Goal: Book appointment/travel/reservation

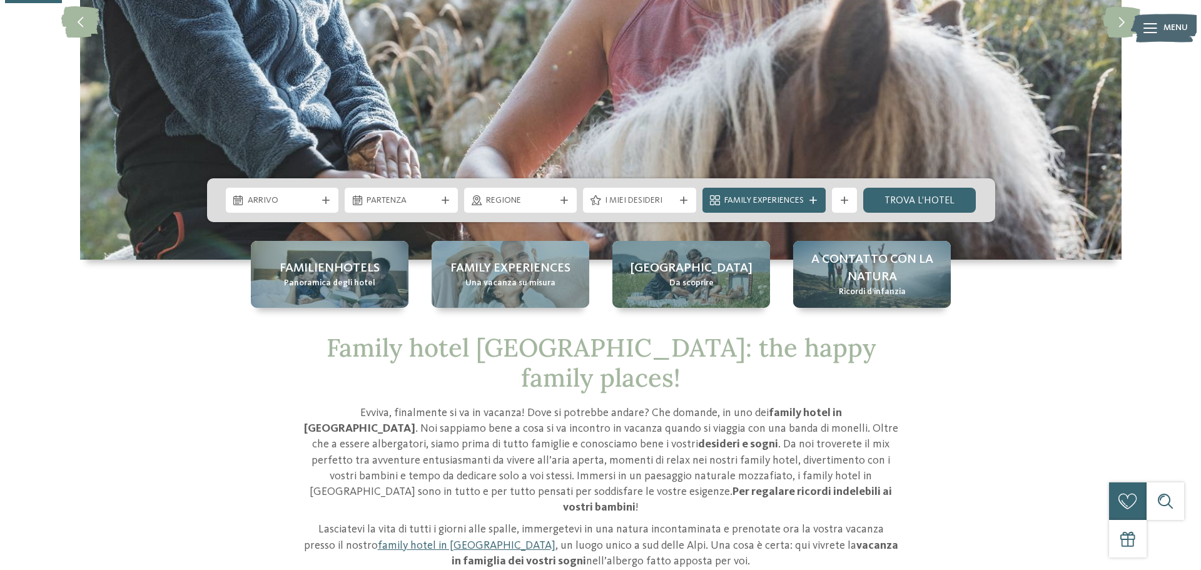
scroll to position [188, 0]
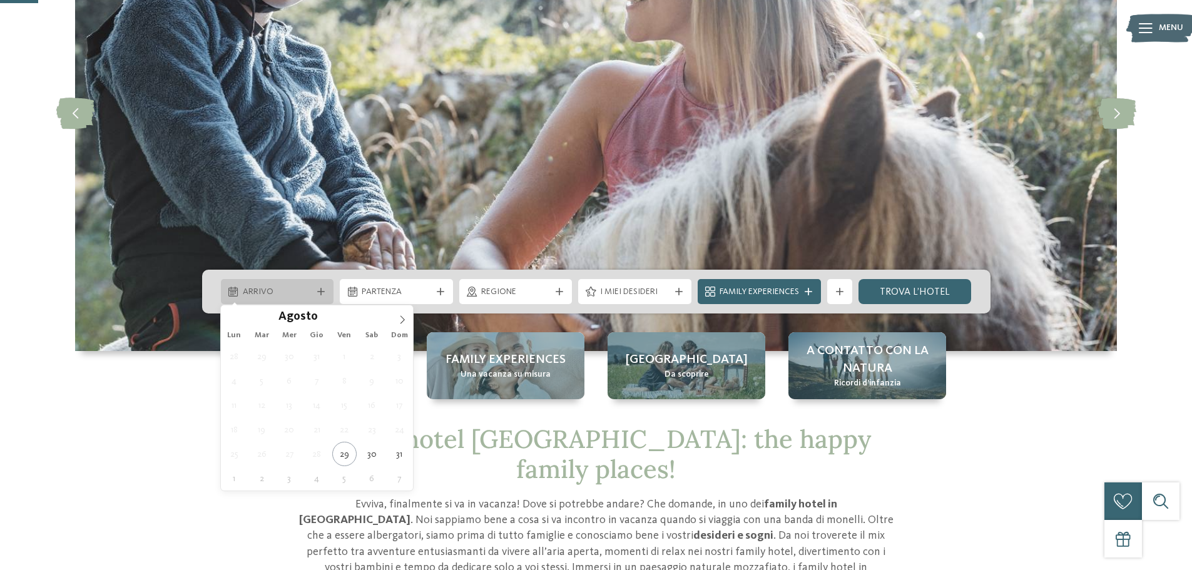
click at [325, 294] on div at bounding box center [321, 292] width 13 height 8
click at [403, 314] on span at bounding box center [402, 315] width 21 height 21
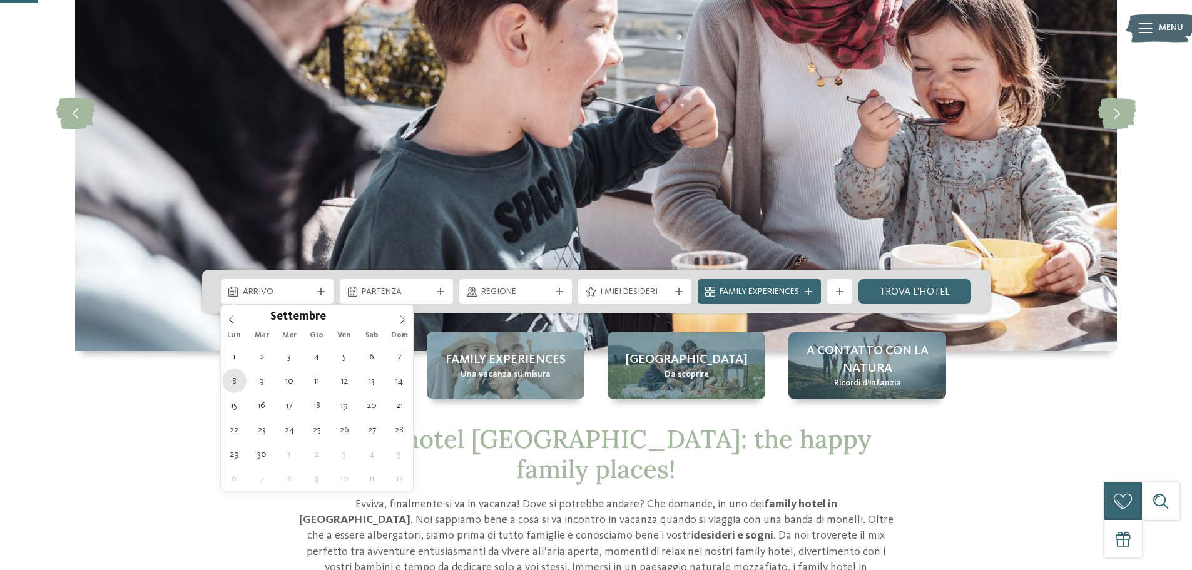
type div "08.09.2025"
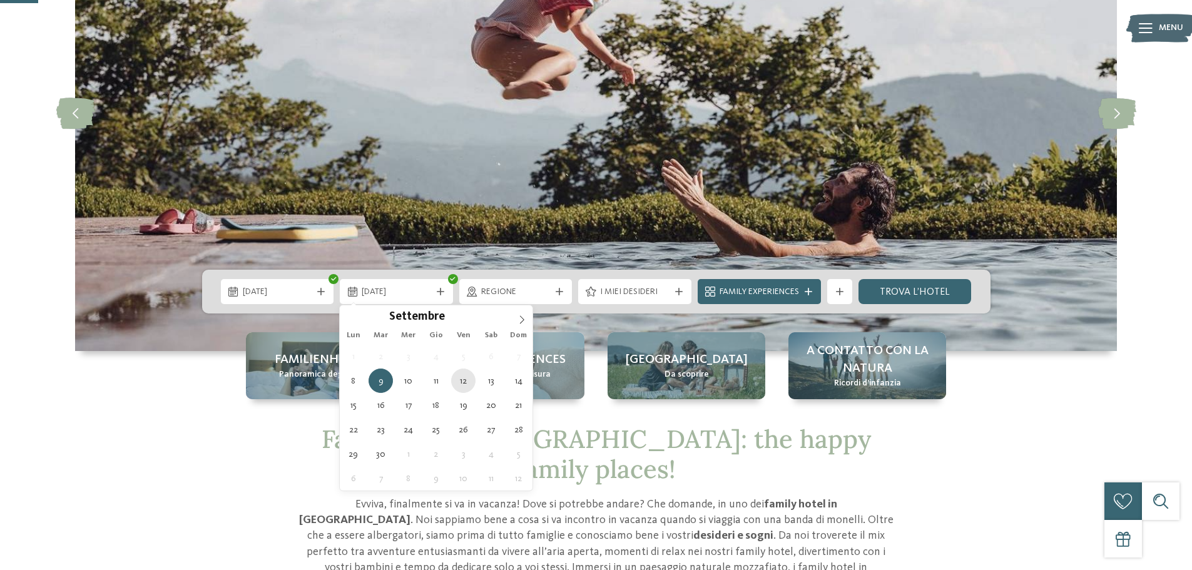
type div "12.09.2025"
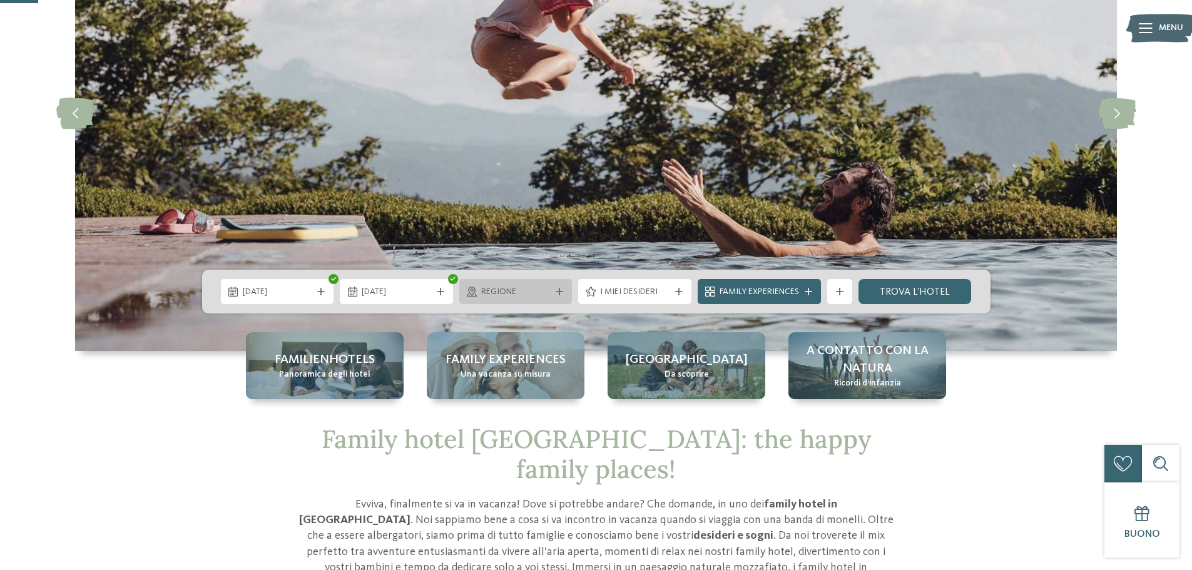
click at [558, 294] on icon at bounding box center [560, 292] width 8 height 8
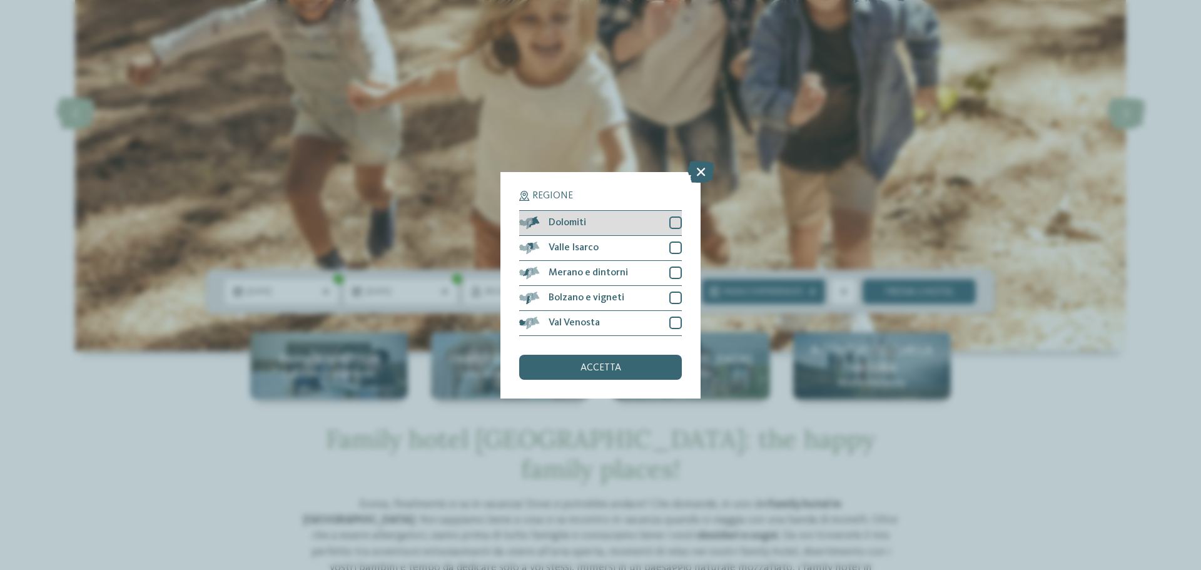
click at [654, 227] on div "Dolomiti" at bounding box center [600, 223] width 163 height 25
click at [617, 378] on div "accetta" at bounding box center [600, 367] width 163 height 25
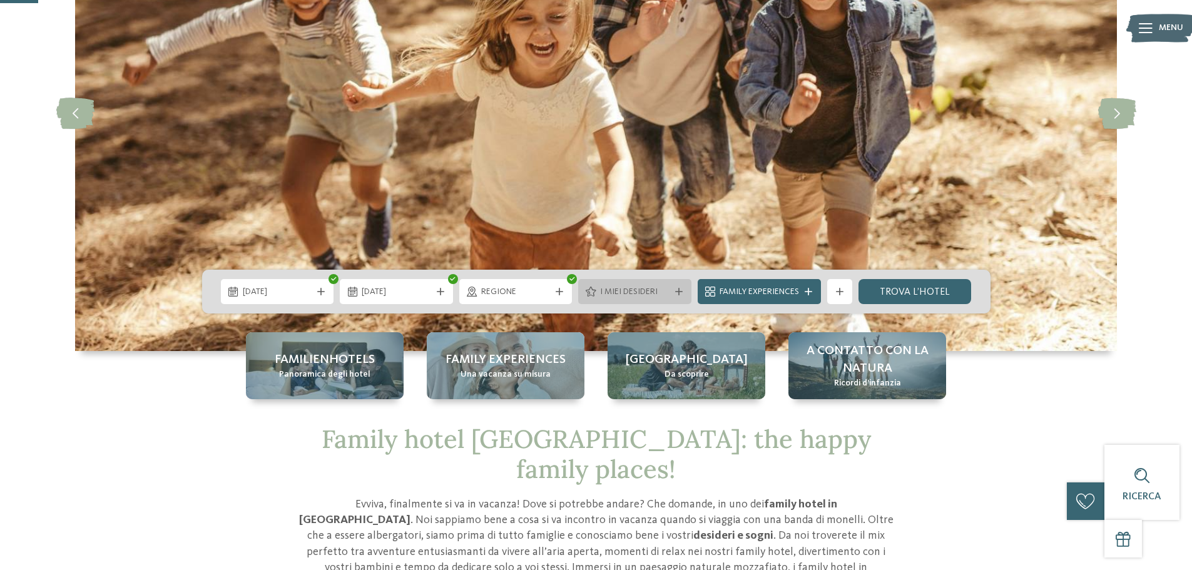
click at [621, 303] on div "I miei desideri" at bounding box center [634, 291] width 113 height 25
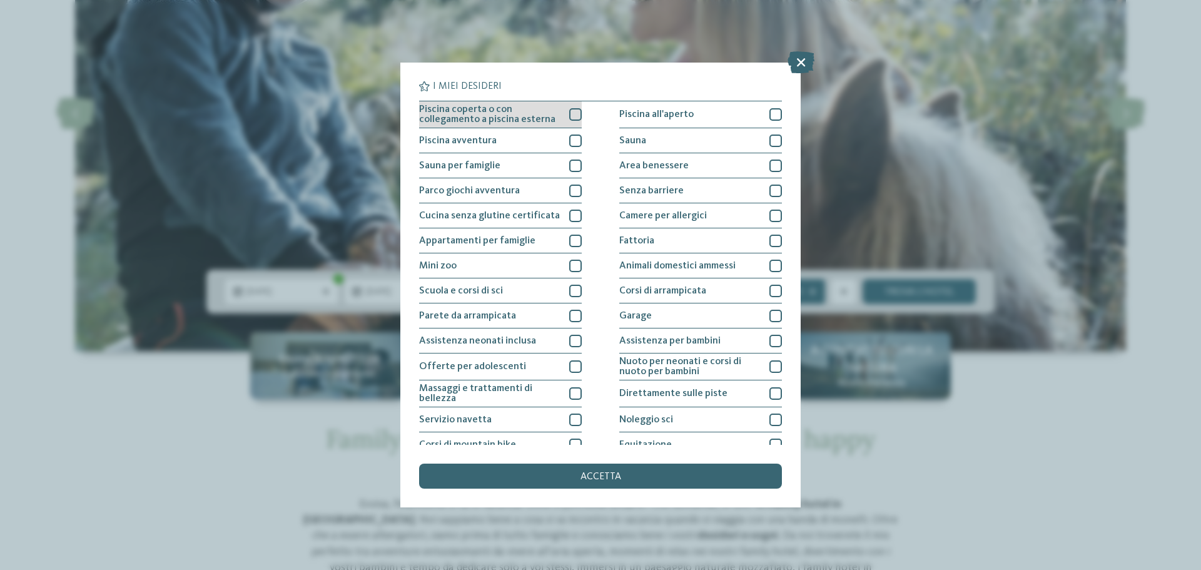
click at [569, 114] on div at bounding box center [575, 114] width 13 height 13
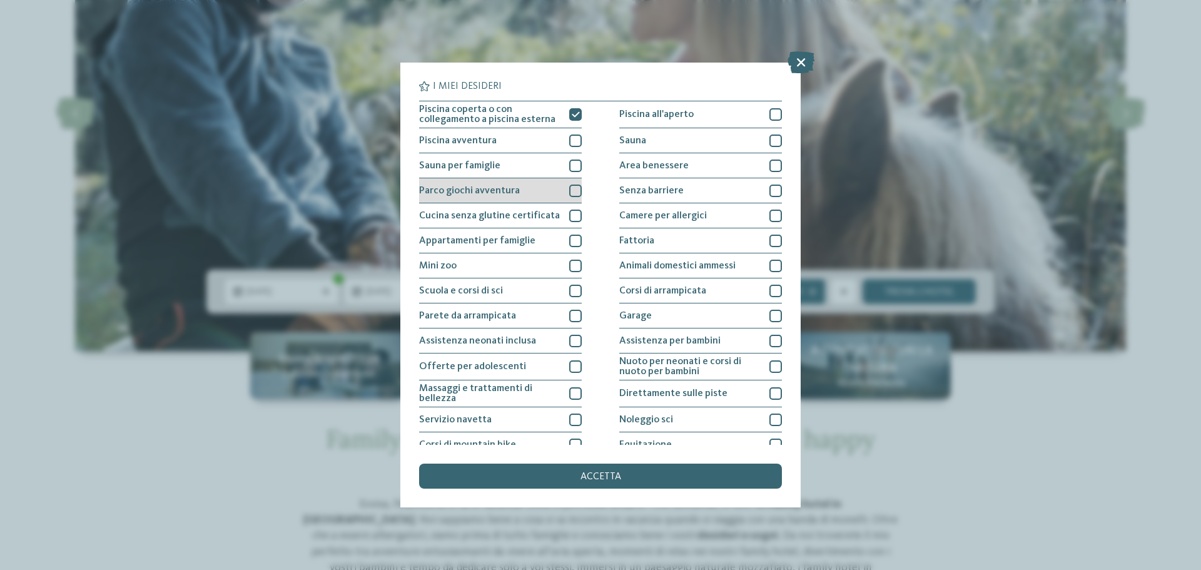
click at [566, 196] on div "Parco giochi avventura" at bounding box center [500, 190] width 163 height 25
click at [572, 193] on icon at bounding box center [576, 191] width 8 height 8
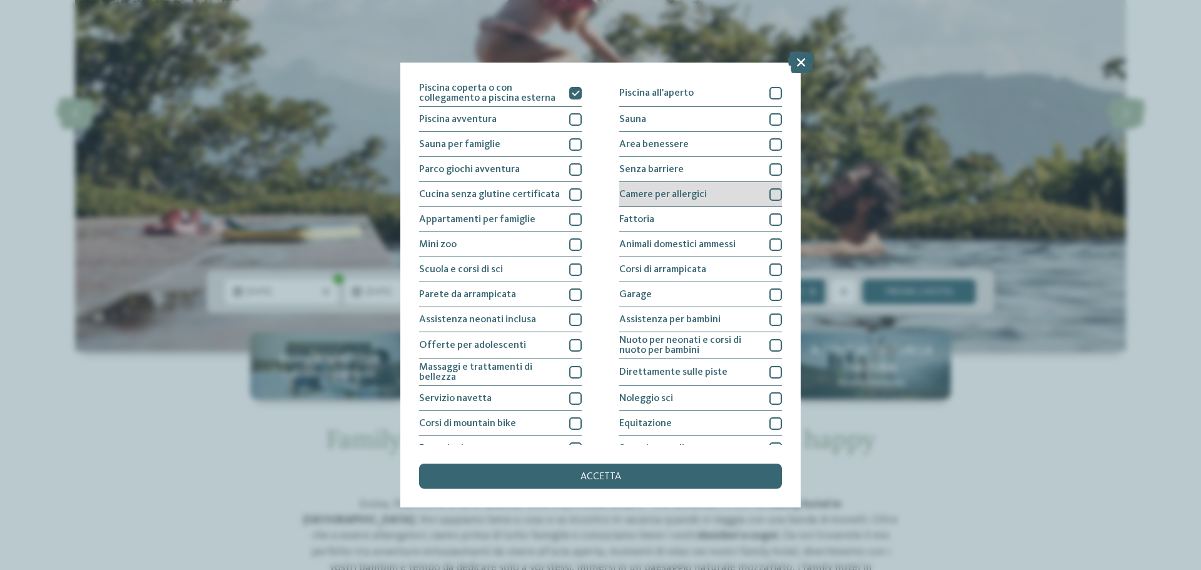
scroll to position [0, 0]
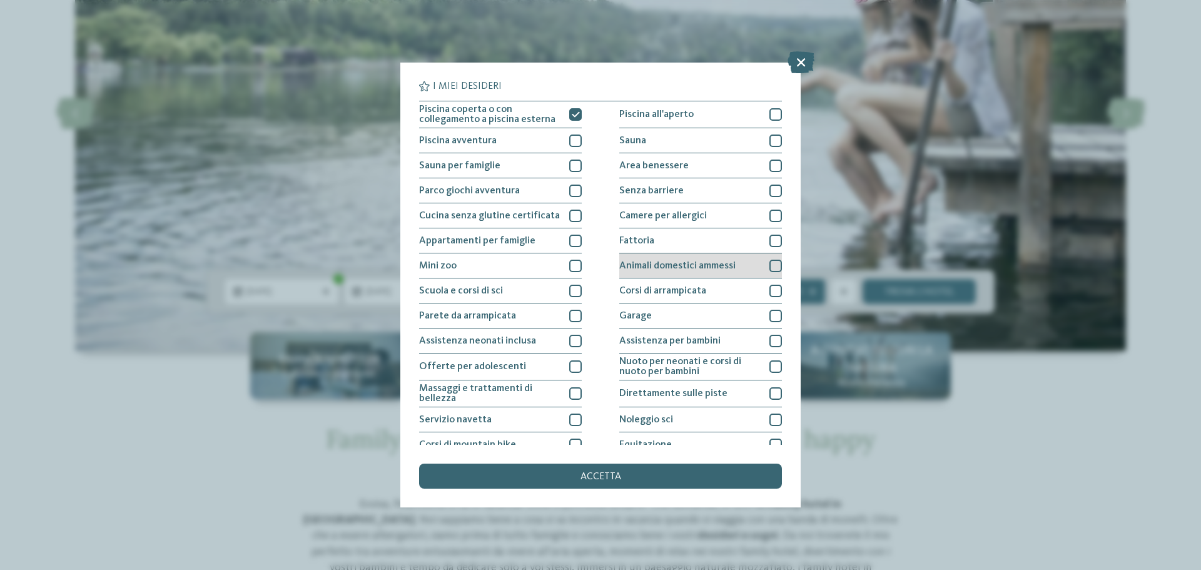
click at [721, 263] on span "Animali domestici ammessi" at bounding box center [677, 266] width 116 height 10
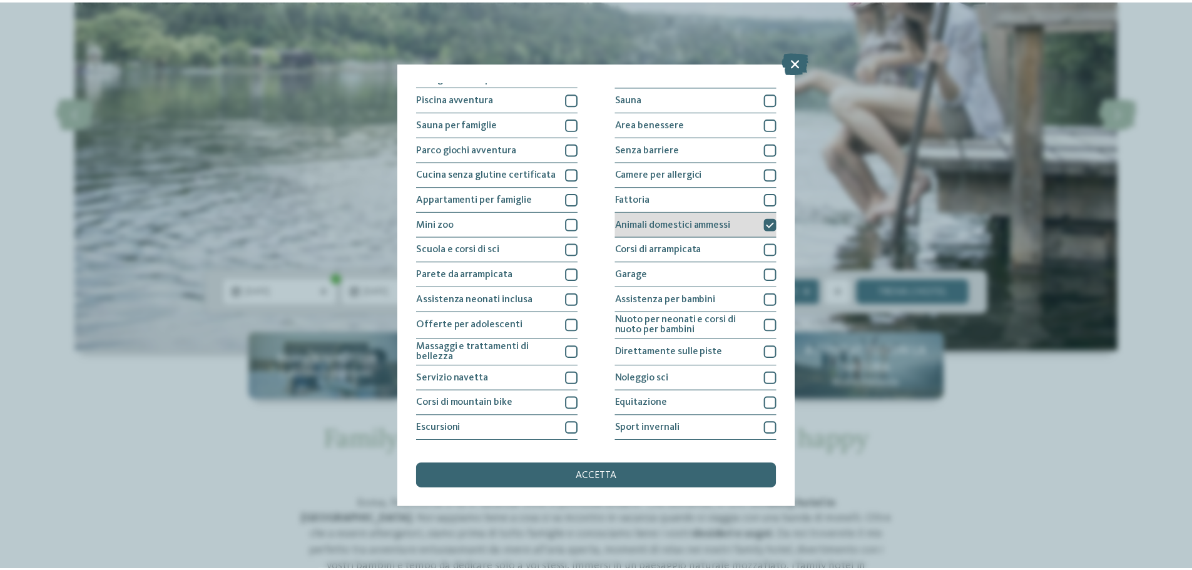
scroll to position [63, 0]
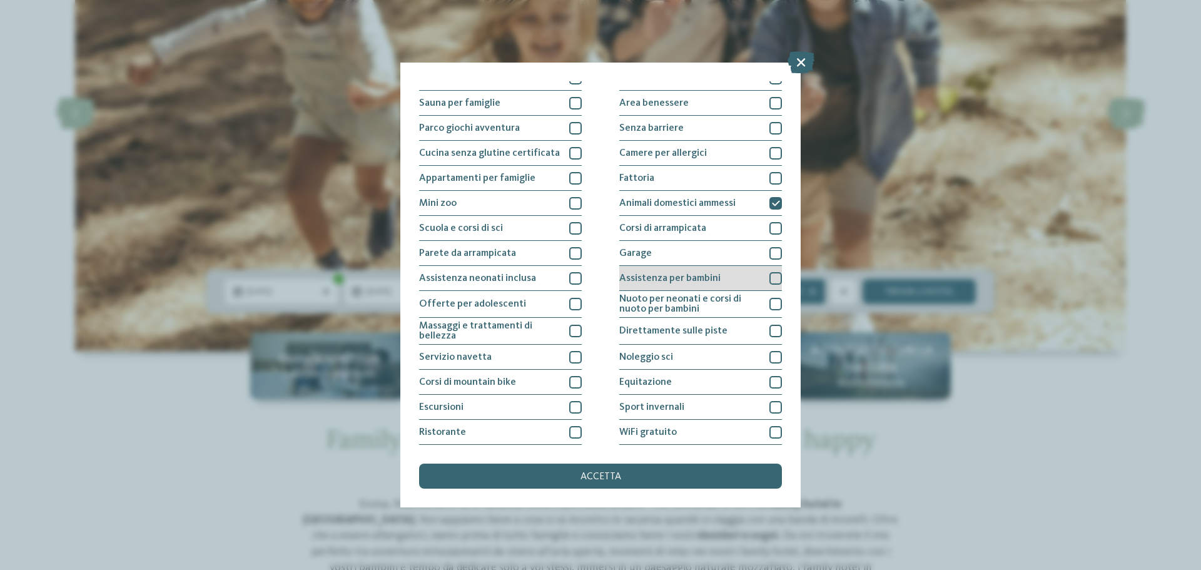
click at [721, 269] on div "Assistenza per bambini" at bounding box center [700, 278] width 163 height 25
click at [694, 478] on div "accetta" at bounding box center [600, 476] width 363 height 25
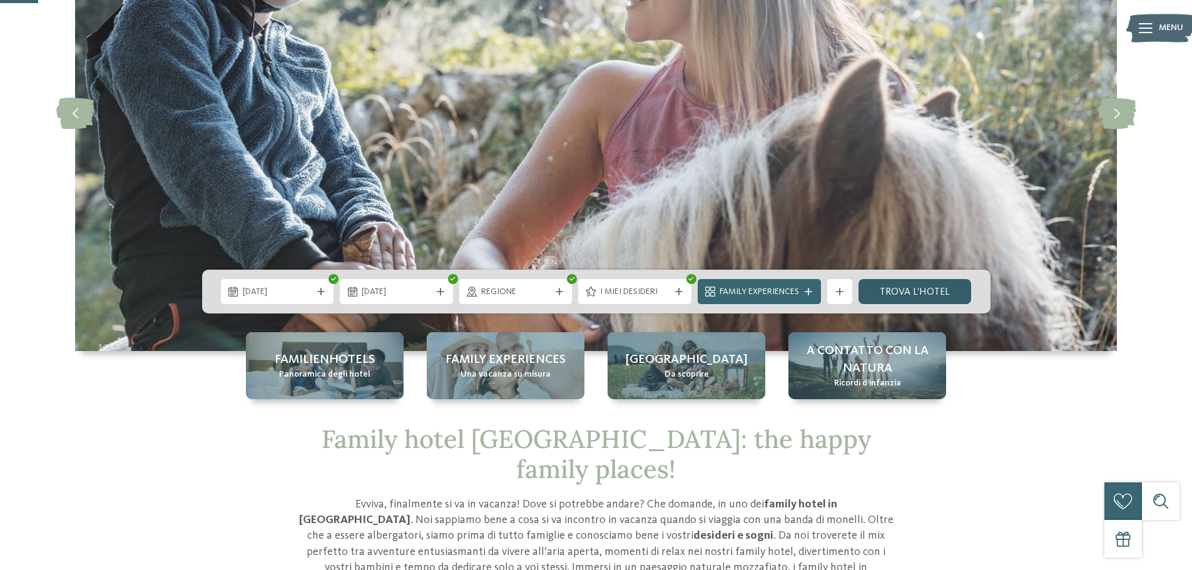
click at [883, 293] on link "trova l’hotel" at bounding box center [914, 291] width 113 height 25
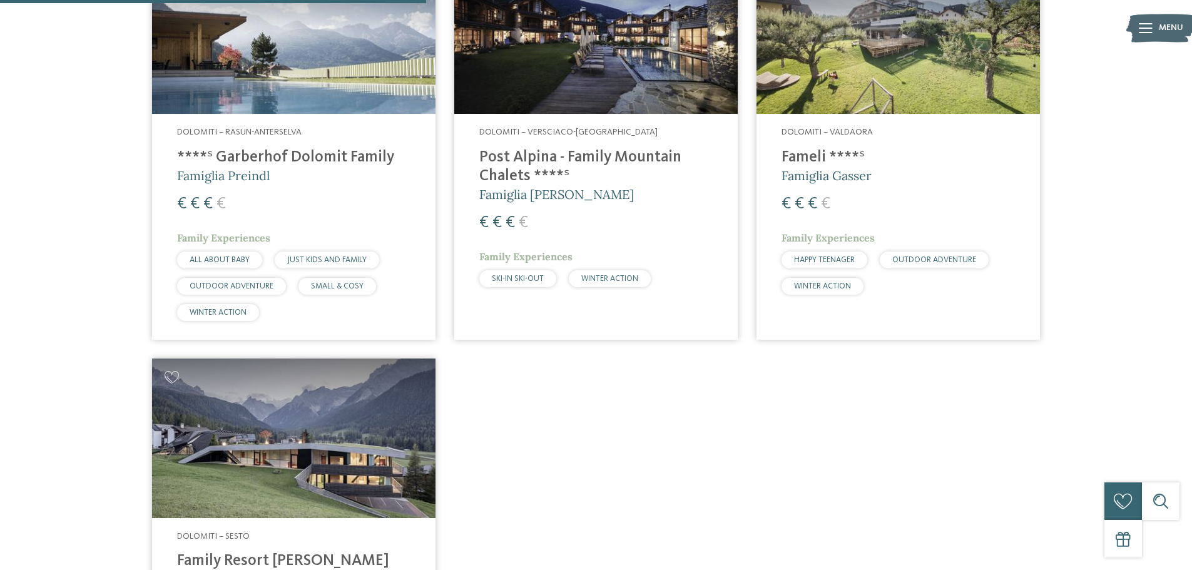
scroll to position [702, 0]
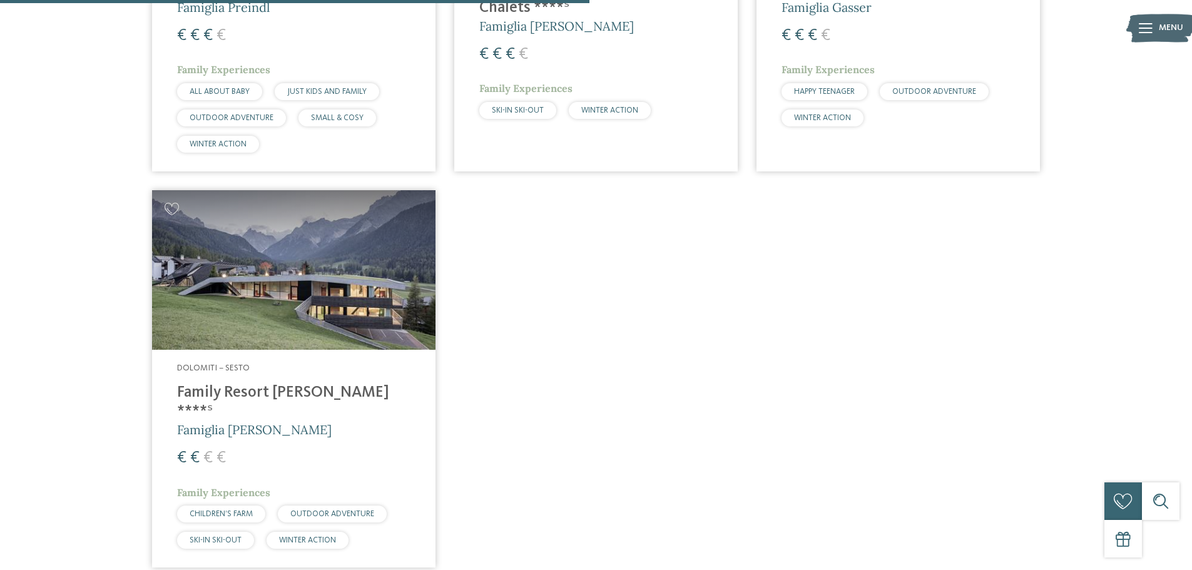
click at [255, 268] on img at bounding box center [293, 270] width 283 height 160
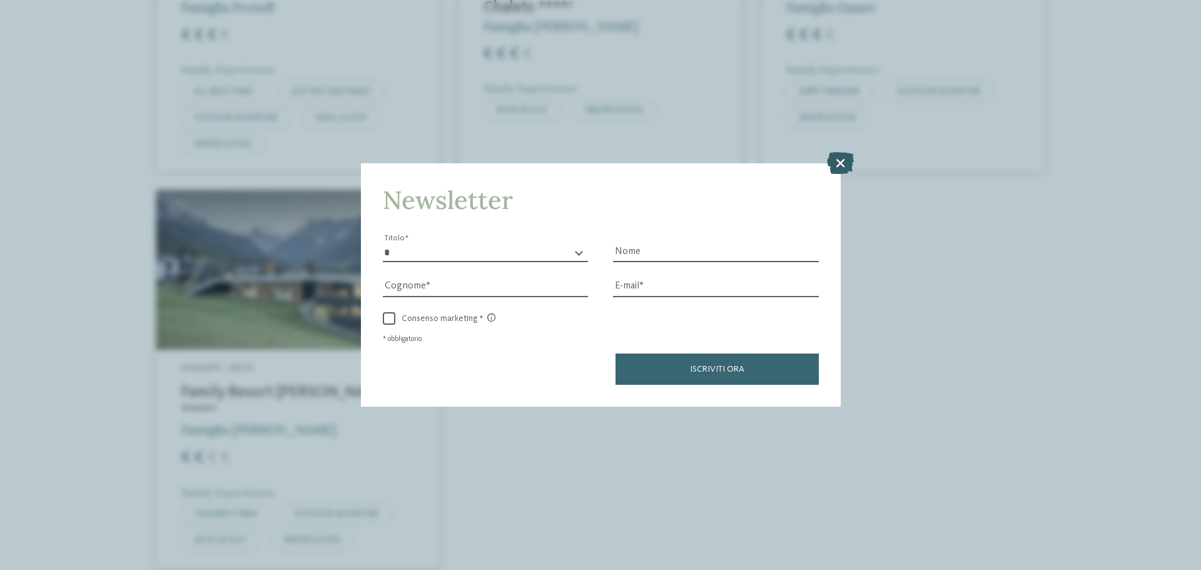
click at [844, 165] on icon at bounding box center [840, 163] width 27 height 22
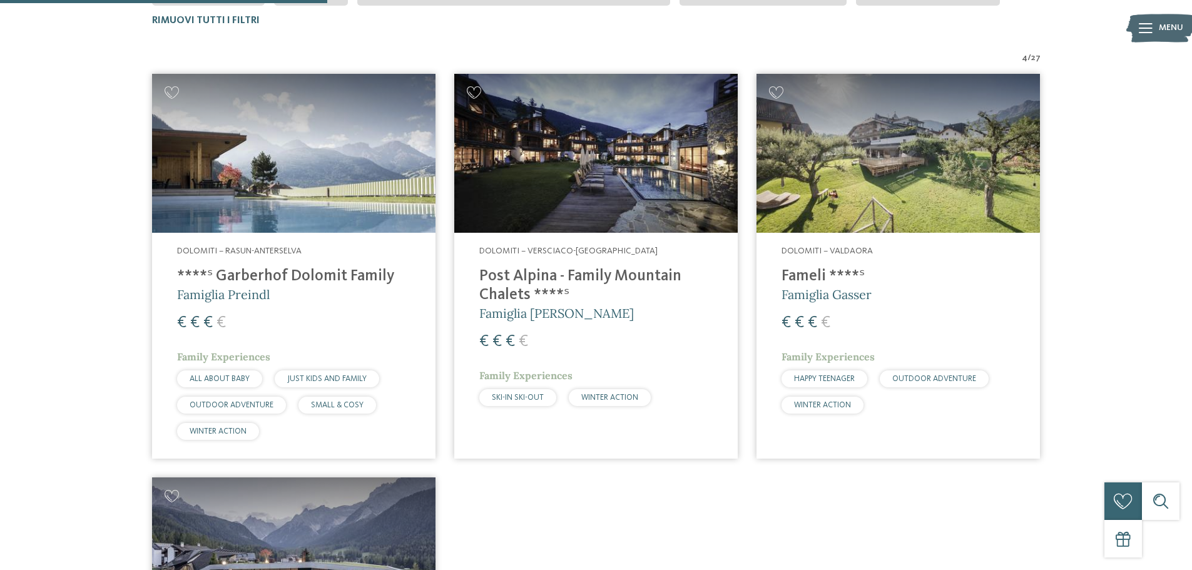
scroll to position [389, 0]
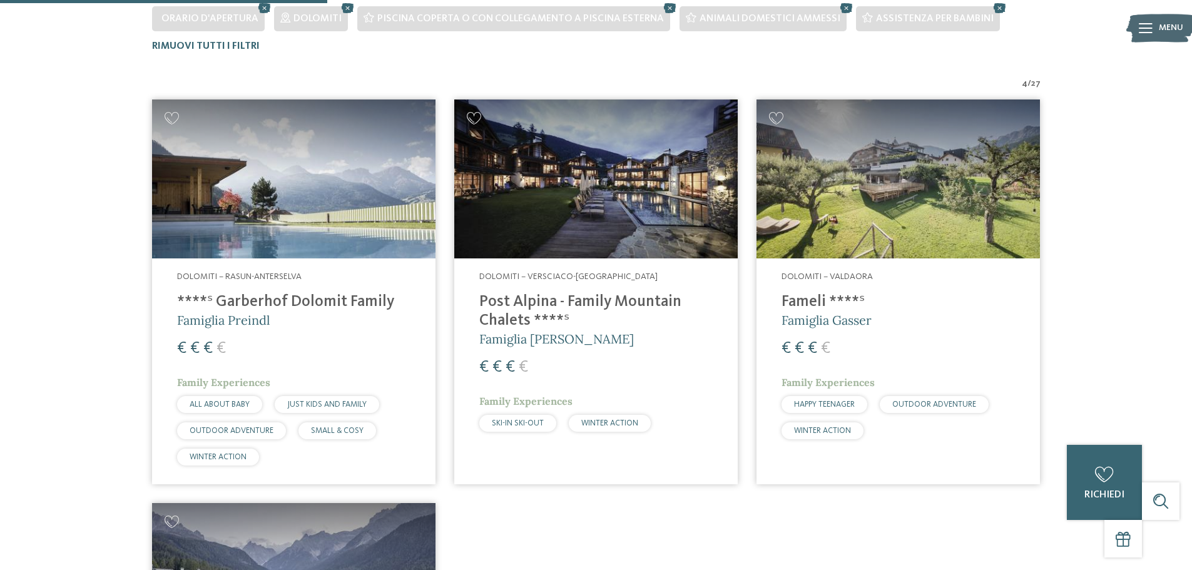
click at [842, 236] on img at bounding box center [897, 179] width 283 height 160
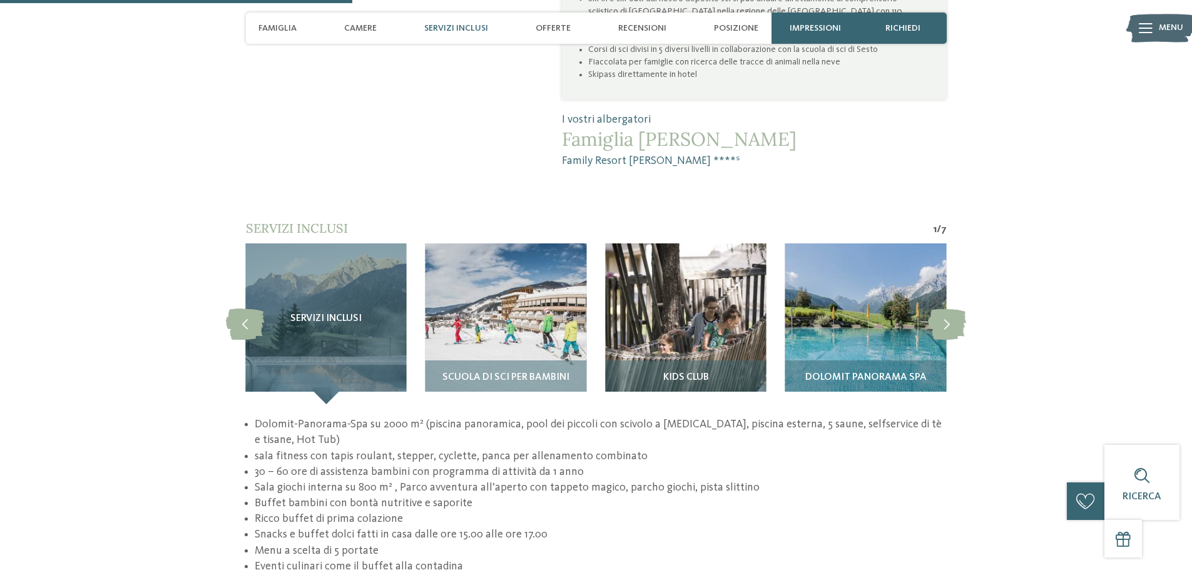
scroll to position [1189, 0]
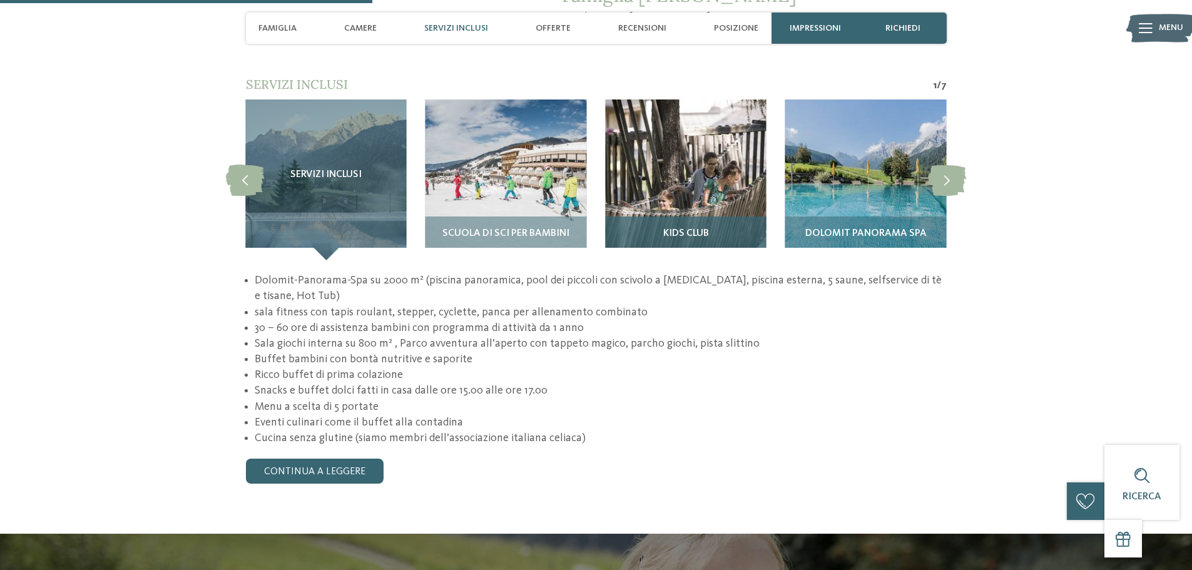
click at [703, 136] on img at bounding box center [685, 179] width 161 height 161
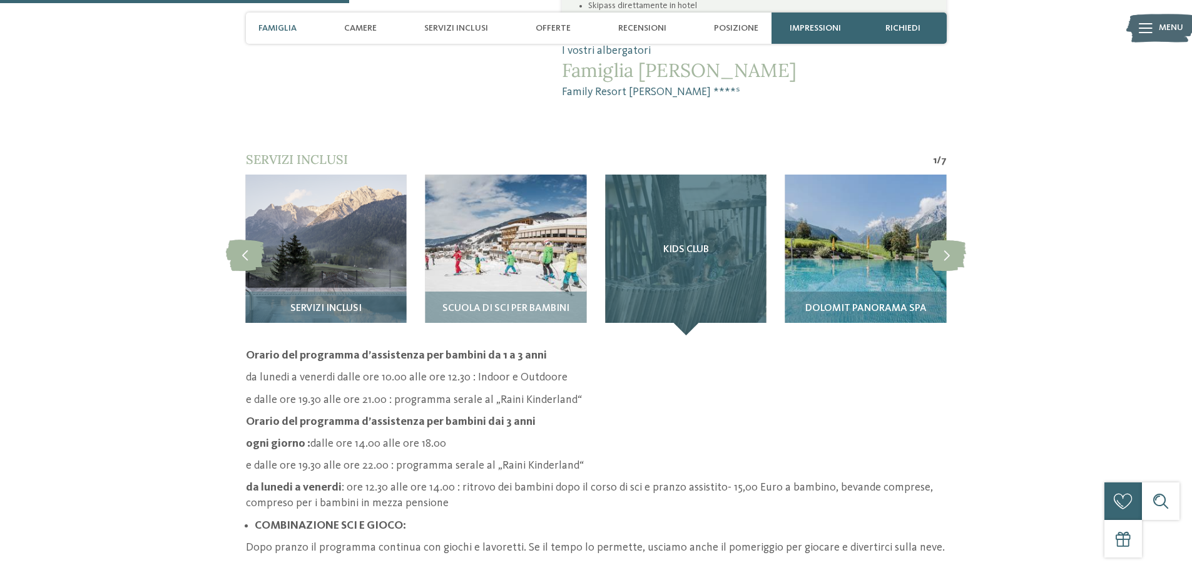
scroll to position [1064, 0]
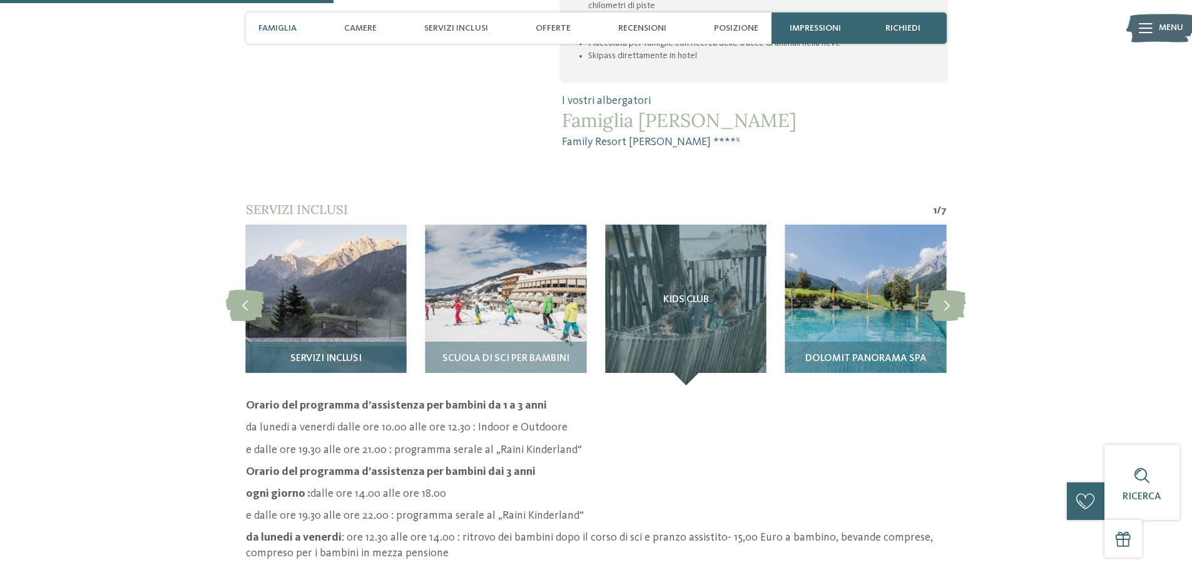
click at [390, 241] on img at bounding box center [325, 305] width 161 height 161
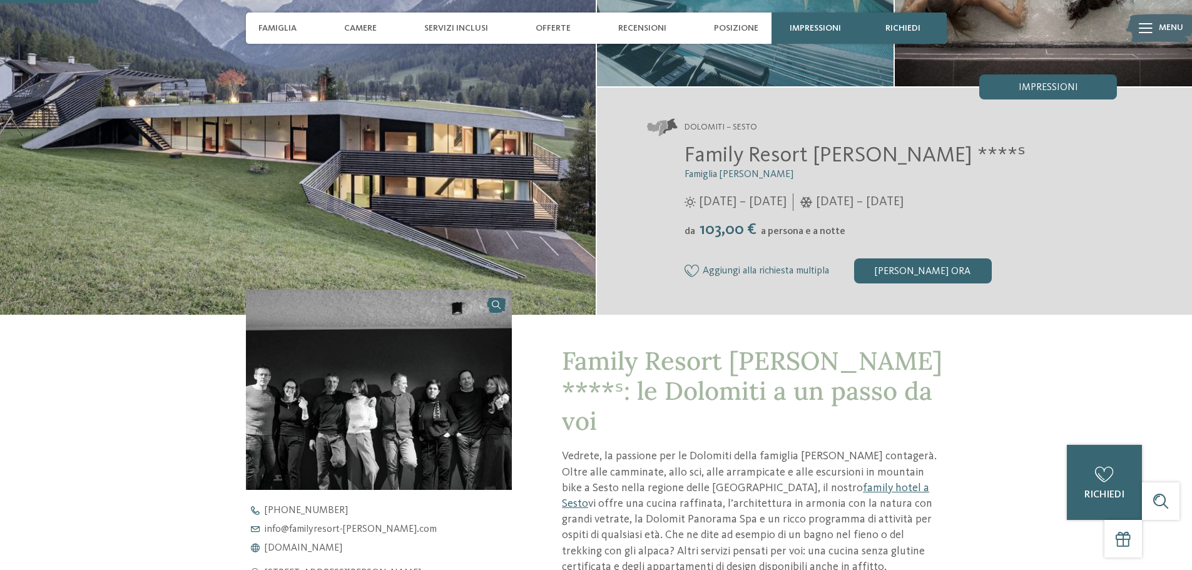
scroll to position [0, 0]
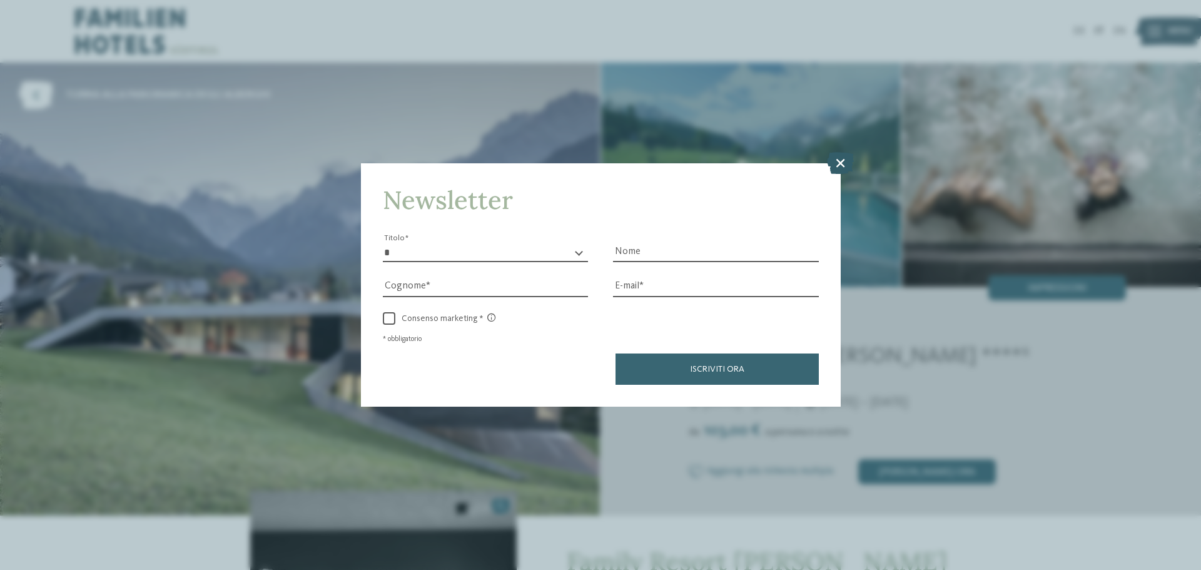
click at [844, 165] on icon at bounding box center [840, 163] width 27 height 22
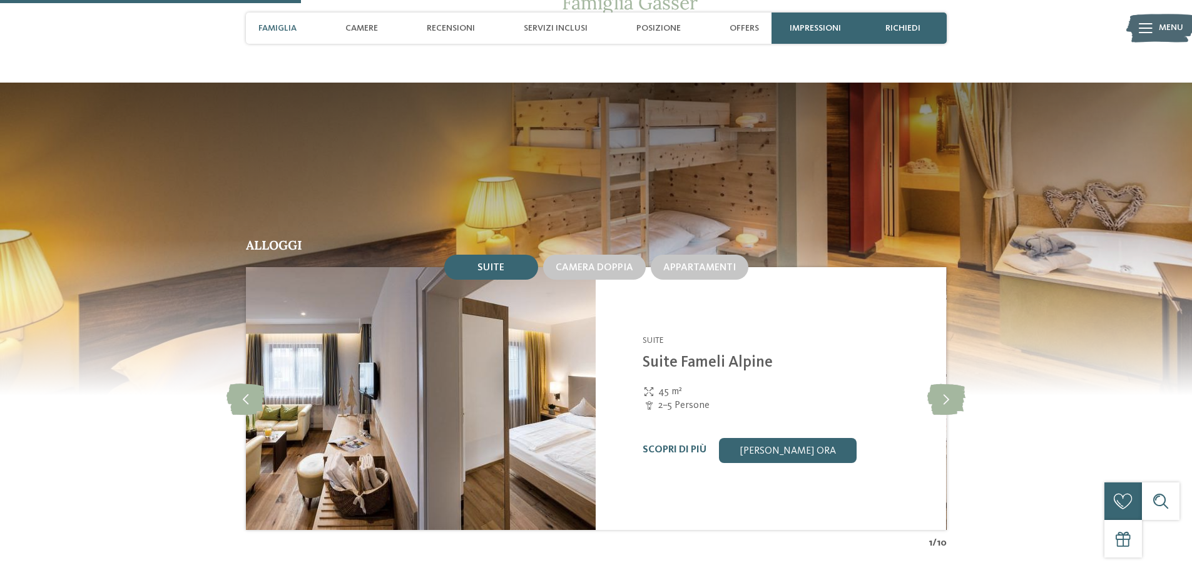
scroll to position [1251, 0]
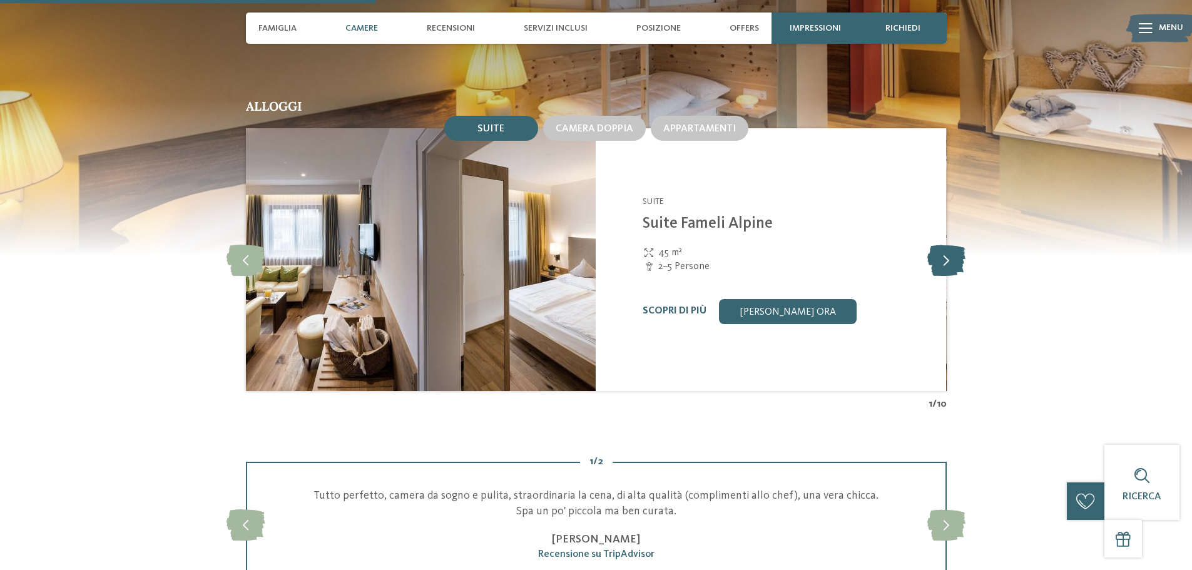
click at [949, 244] on icon at bounding box center [946, 259] width 38 height 31
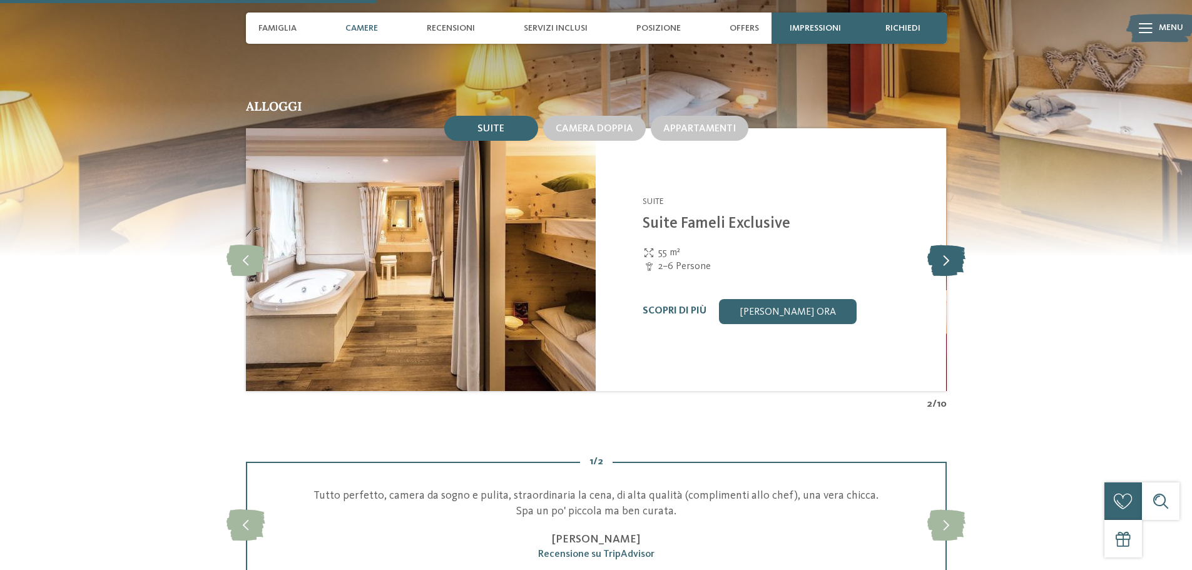
click at [948, 244] on icon at bounding box center [946, 259] width 38 height 31
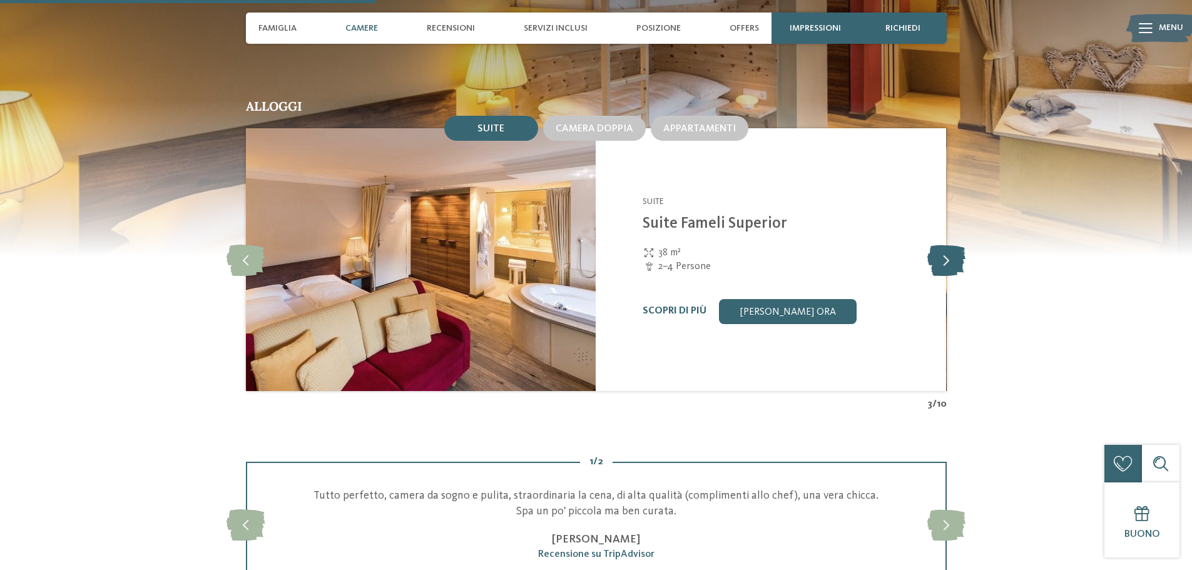
click at [948, 244] on icon at bounding box center [946, 259] width 38 height 31
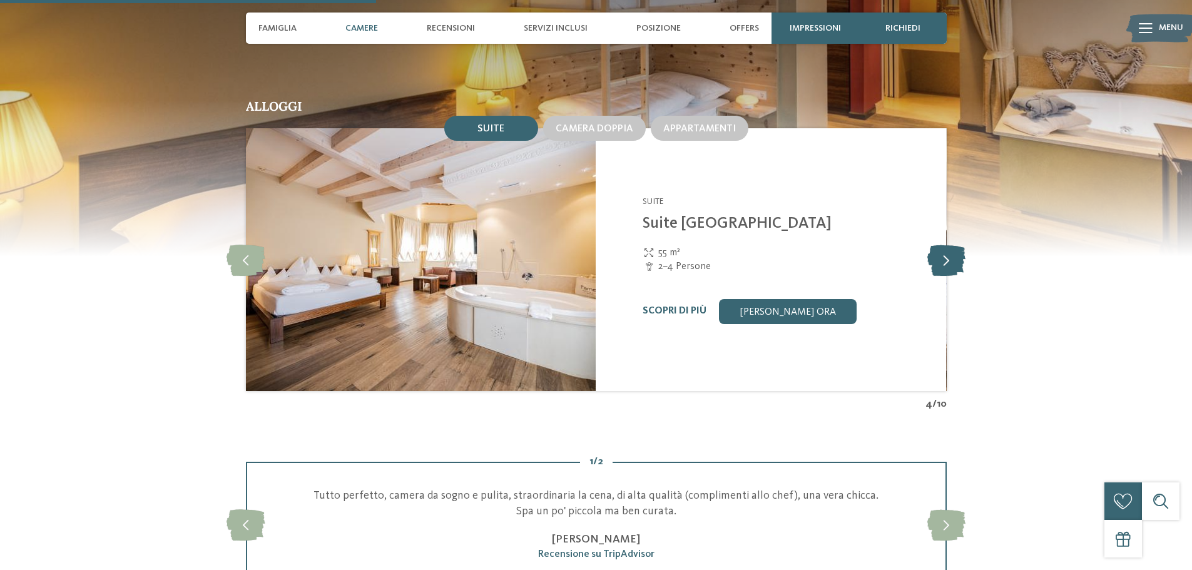
click at [948, 244] on icon at bounding box center [946, 259] width 38 height 31
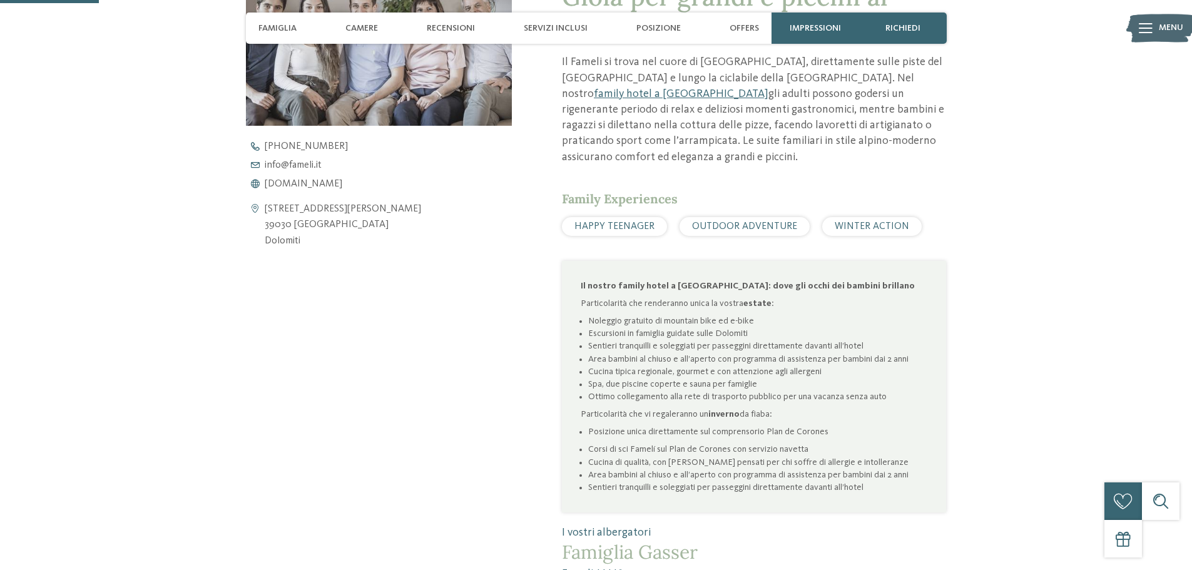
scroll to position [63, 0]
